Goal: Task Accomplishment & Management: Use online tool/utility

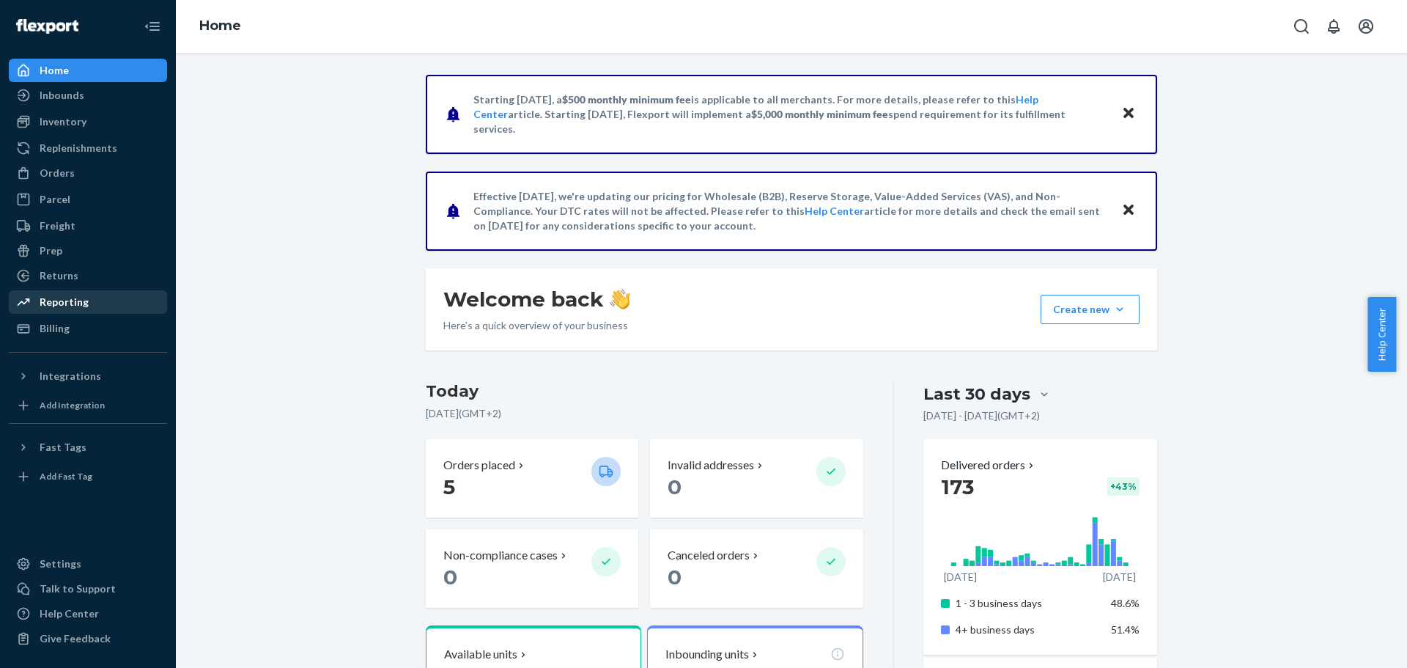
click at [64, 299] on div "Reporting" at bounding box center [64, 302] width 49 height 15
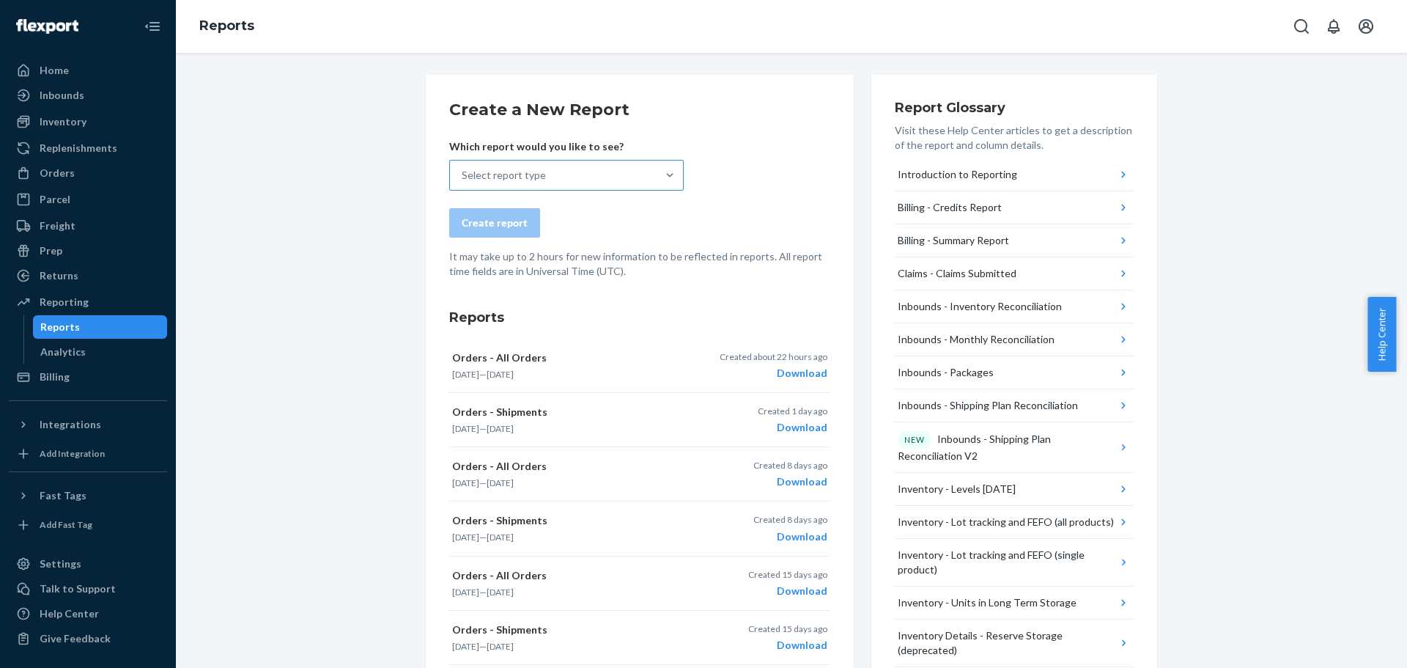
click at [531, 177] on div "Select report type" at bounding box center [504, 175] width 84 height 15
click at [463, 177] on input "Select report type" at bounding box center [462, 175] width 1 height 15
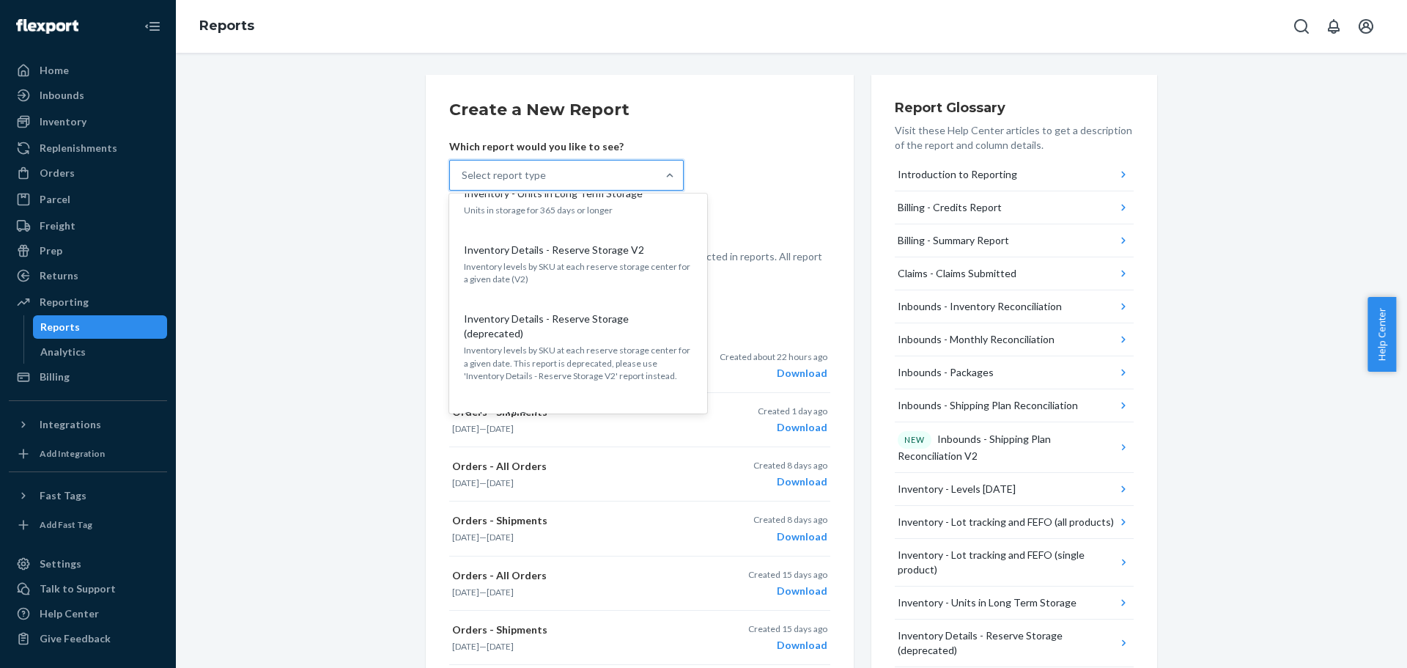
scroll to position [660, 0]
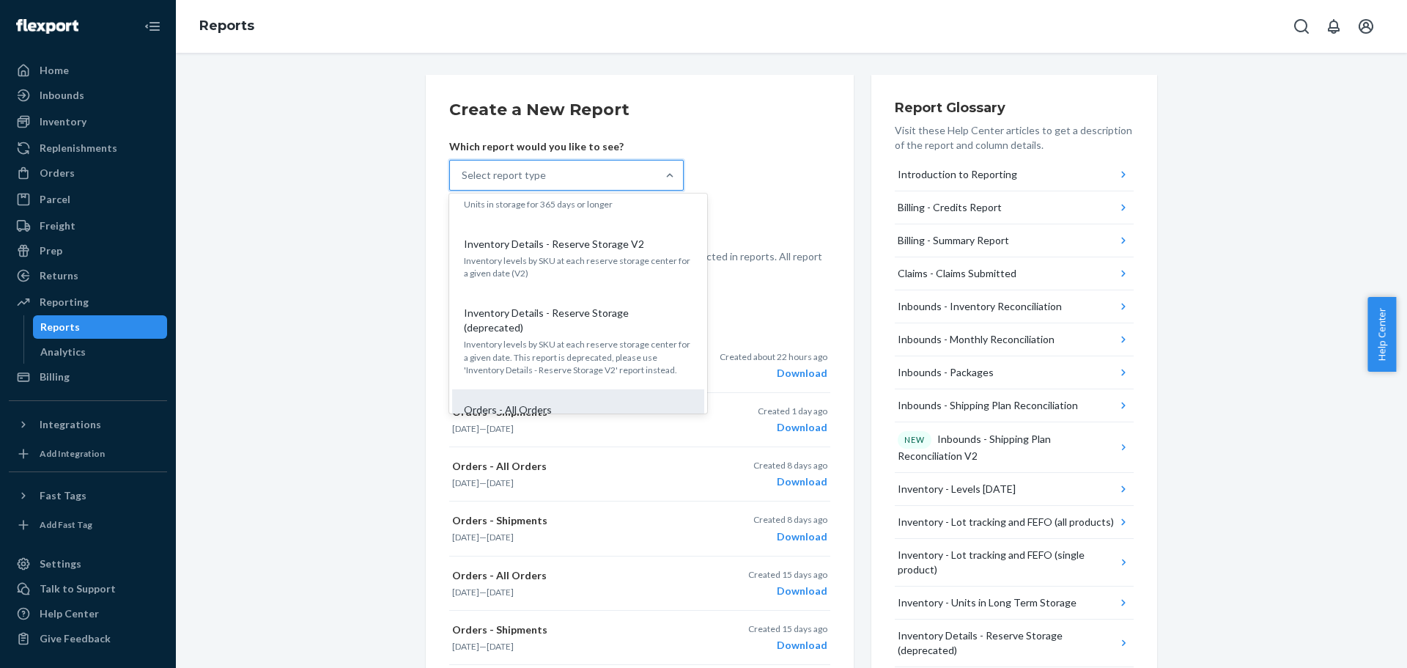
click at [550, 420] on p "Provides critical order information" at bounding box center [578, 426] width 229 height 12
click at [463, 182] on input "option Orders - All Orders focused, 14 of 27. 27 results available. Use Up and …" at bounding box center [462, 175] width 1 height 15
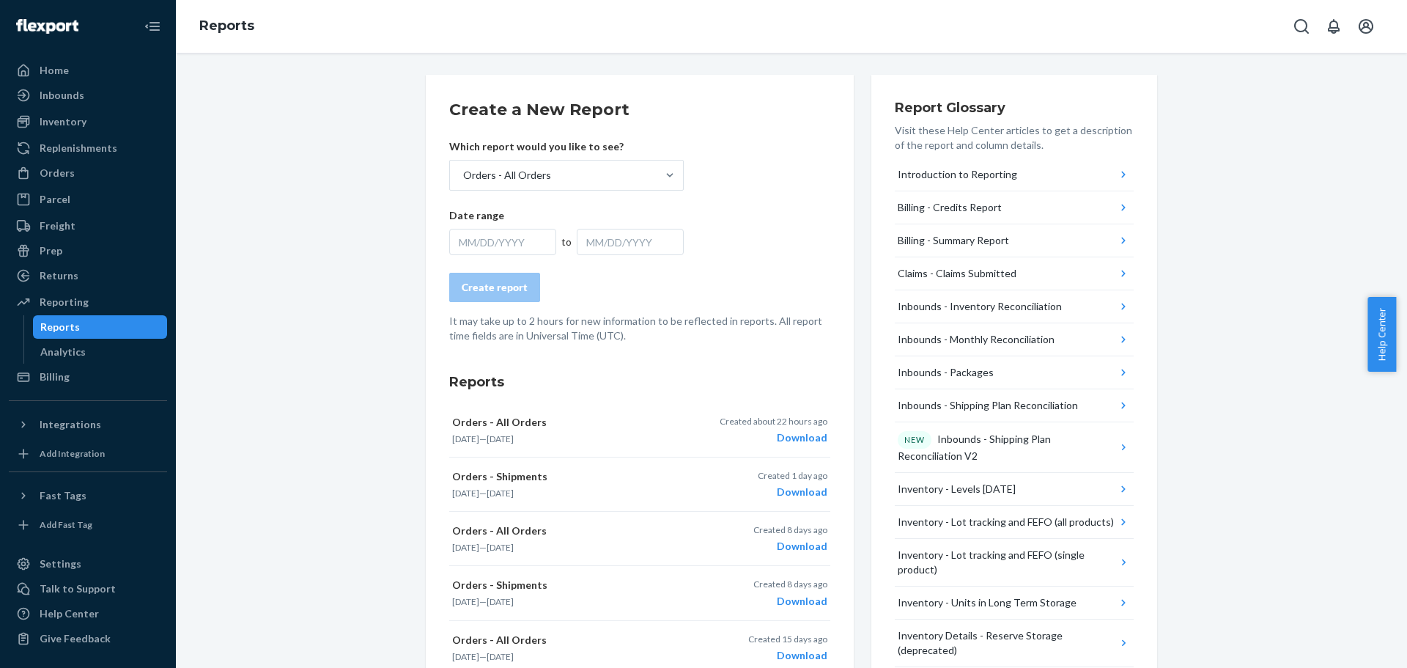
click at [496, 246] on div "MM/DD/YYYY" at bounding box center [502, 242] width 107 height 26
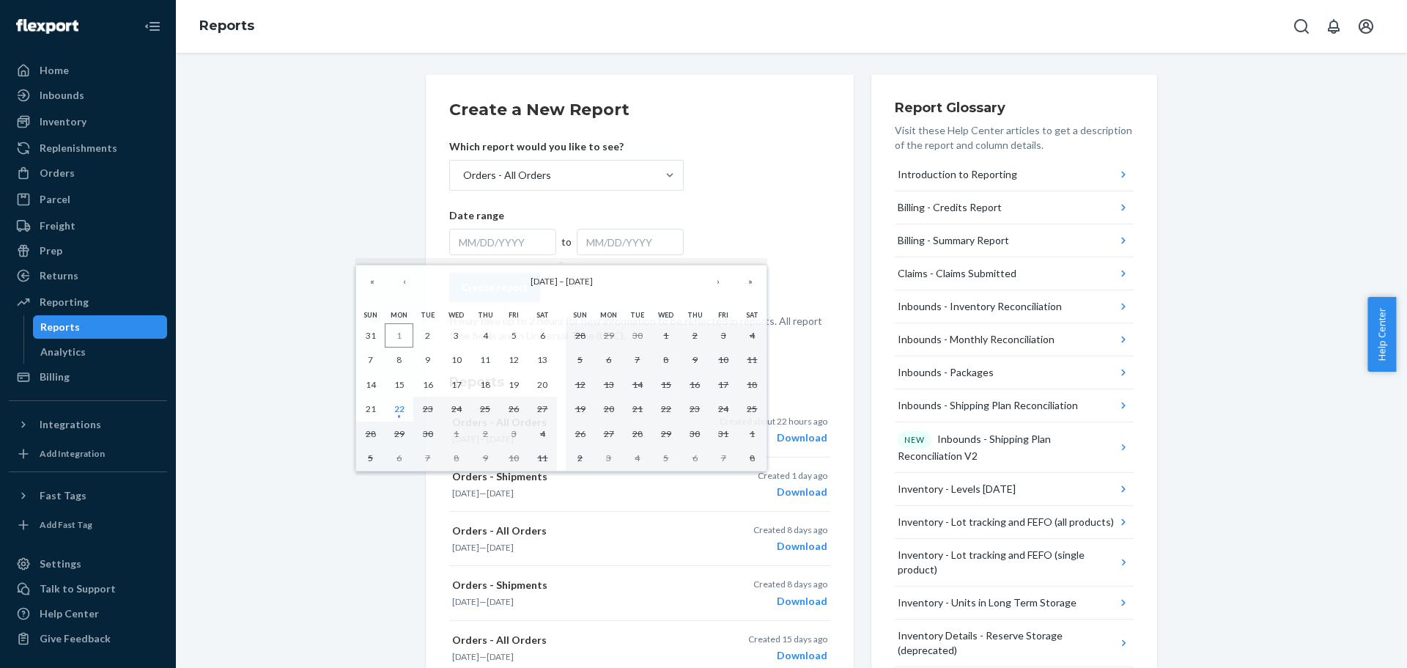
click at [399, 328] on button "1" at bounding box center [399, 335] width 29 height 25
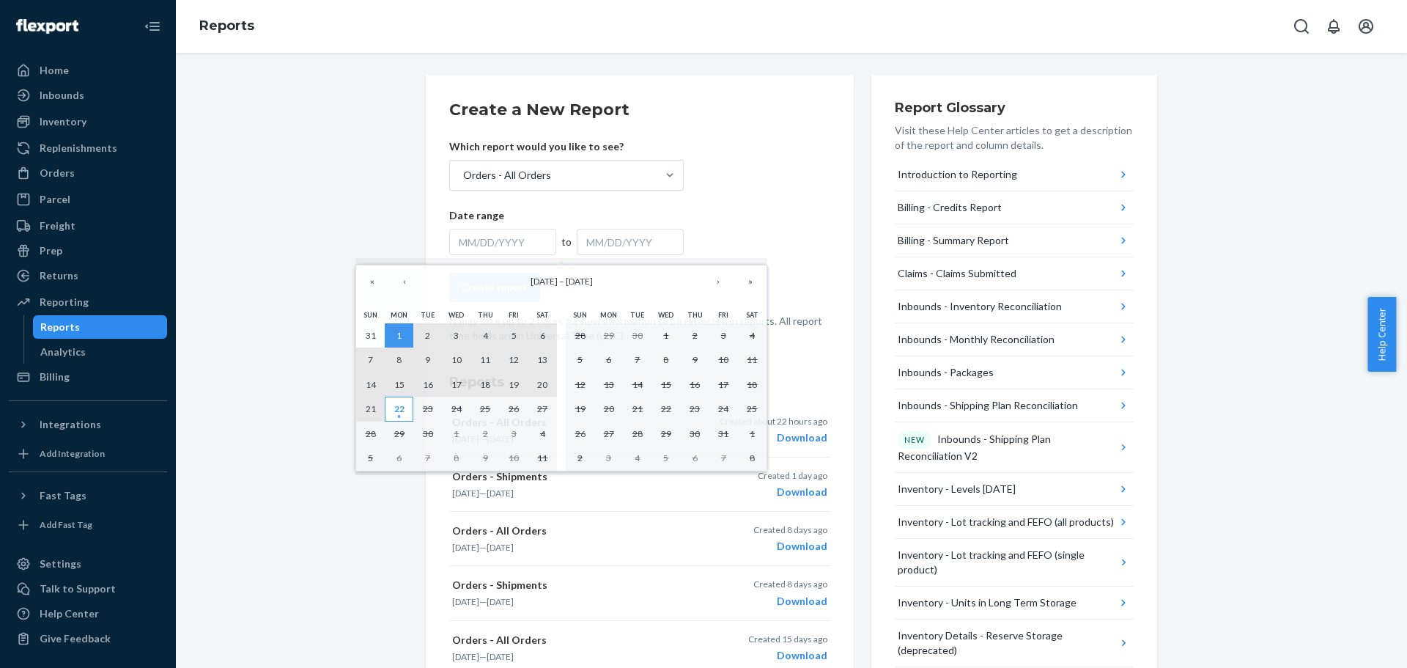
click at [401, 410] on abbr "22" at bounding box center [399, 408] width 10 height 11
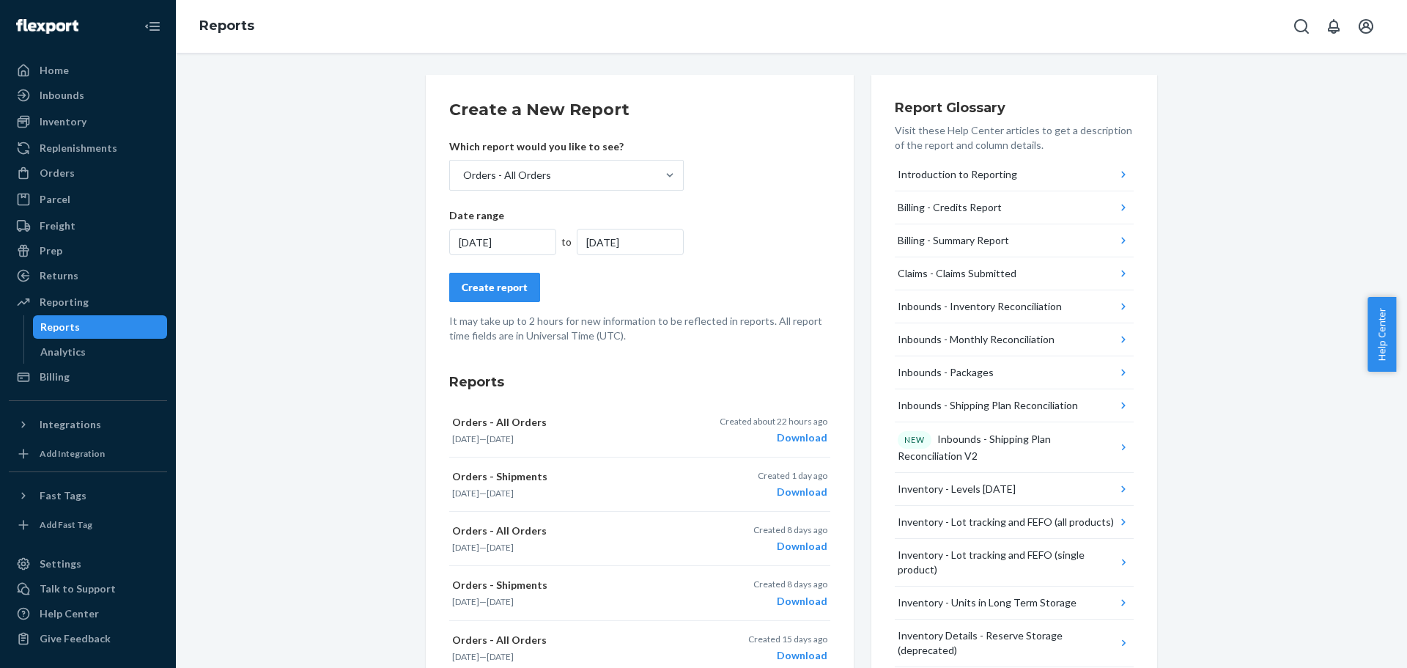
click at [508, 278] on button "Create report" at bounding box center [494, 287] width 91 height 29
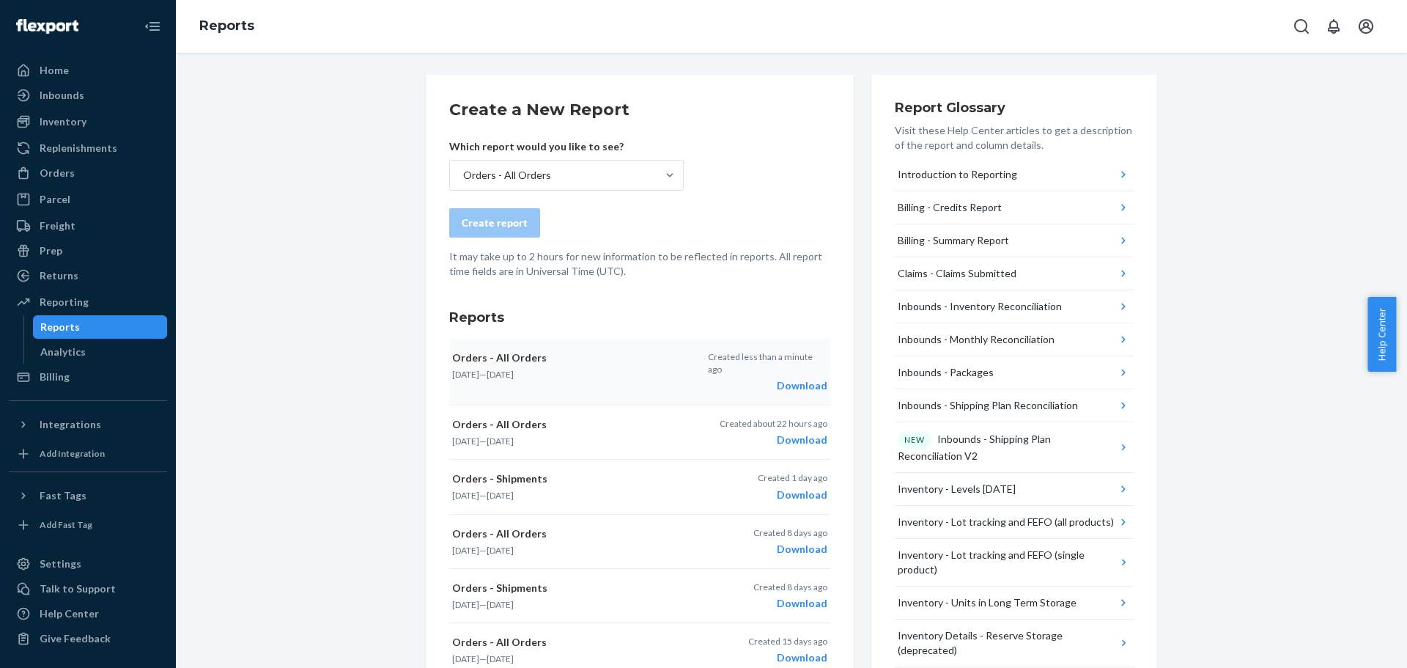
click at [802, 365] on div "Created less than a minute ago Download" at bounding box center [767, 371] width 119 height 43
